Goal: Complete application form

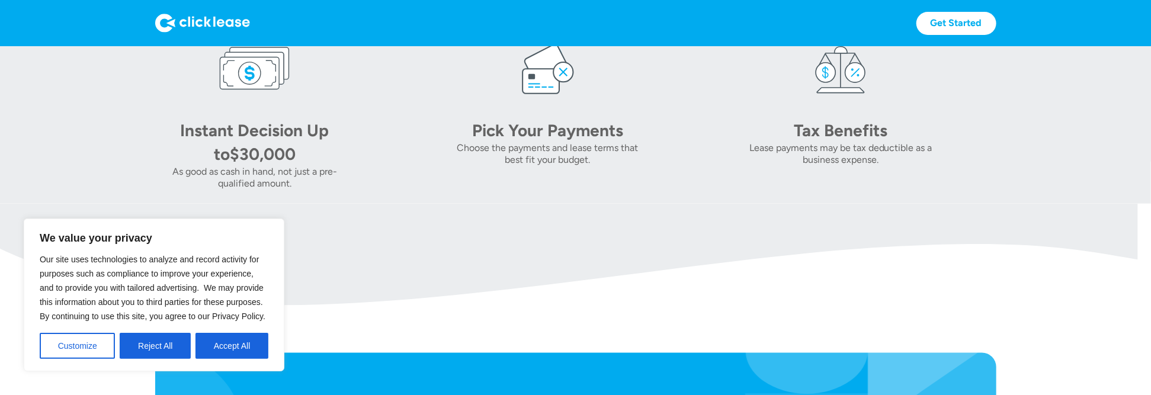
scroll to position [948, 0]
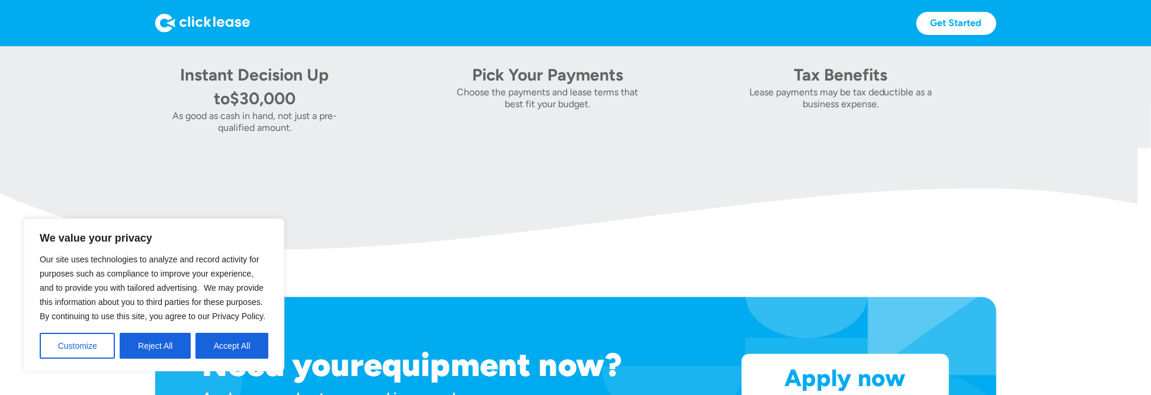
click at [159, 346] on button "Reject All" at bounding box center [155, 346] width 71 height 26
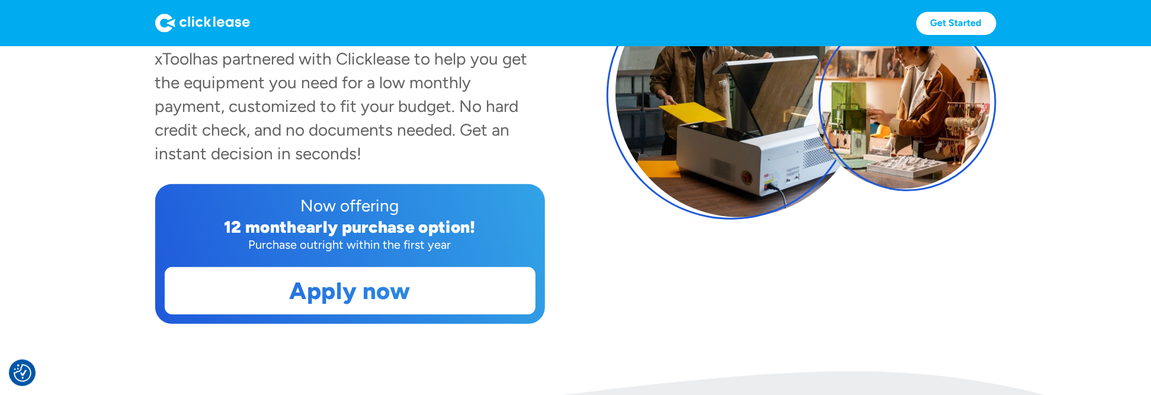
scroll to position [237, 0]
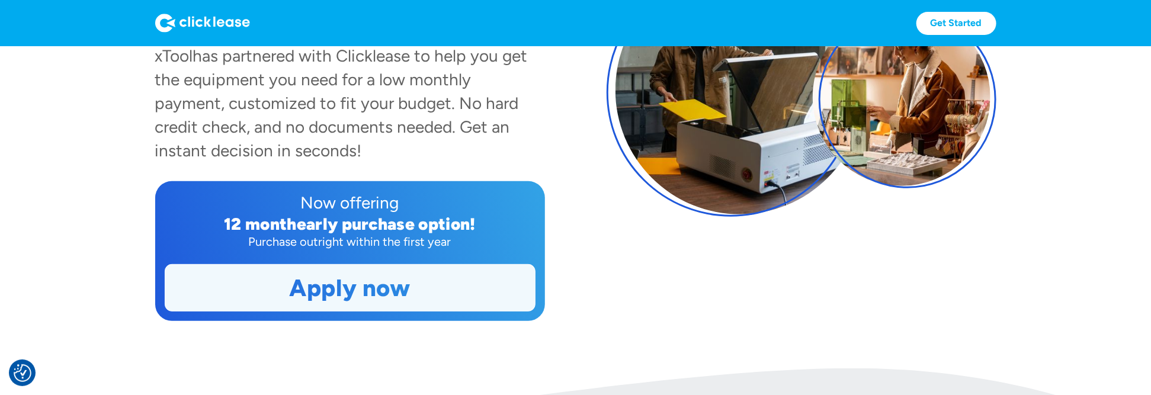
click at [318, 287] on link "Apply now" at bounding box center [350, 288] width 370 height 46
